Goal: Find specific page/section: Find specific page/section

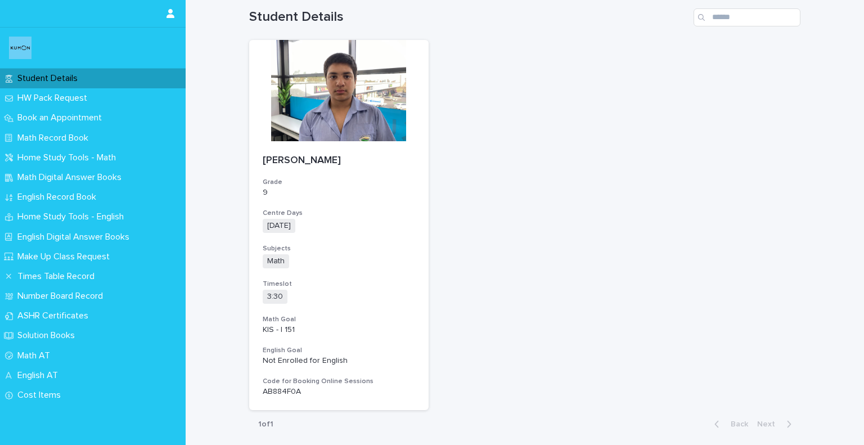
scroll to position [82, 0]
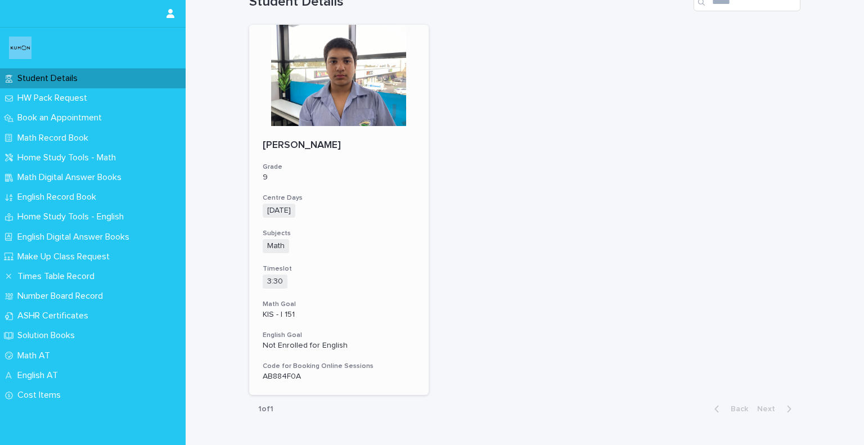
click at [278, 377] on p "AB884F0A" at bounding box center [339, 377] width 152 height 10
